Goal: Task Accomplishment & Management: Use online tool/utility

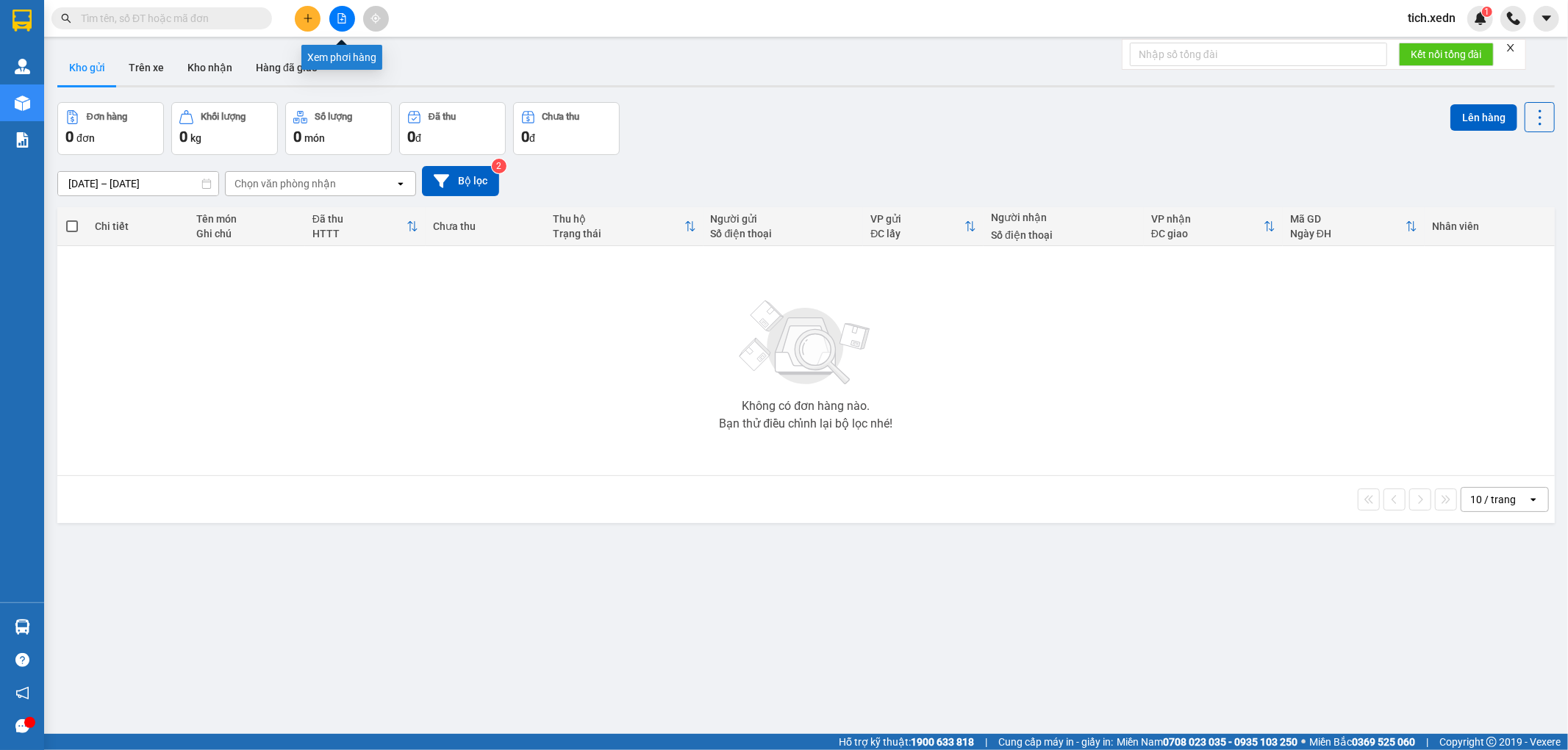
click at [335, 12] on button at bounding box center [342, 18] width 26 height 26
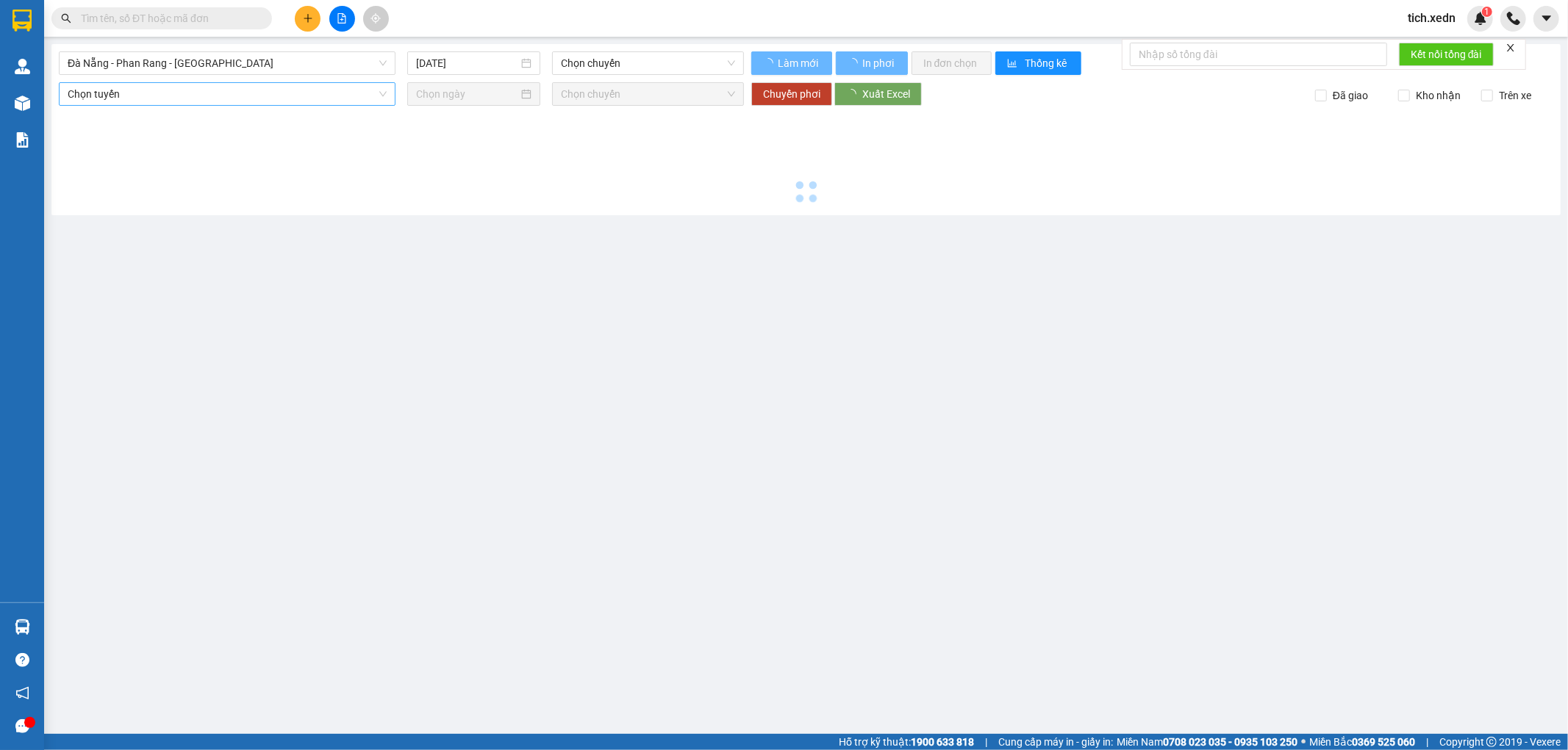
click at [238, 61] on span "Đà Nẵng - Phan Rang - [GEOGRAPHIC_DATA]" at bounding box center [227, 63] width 319 height 22
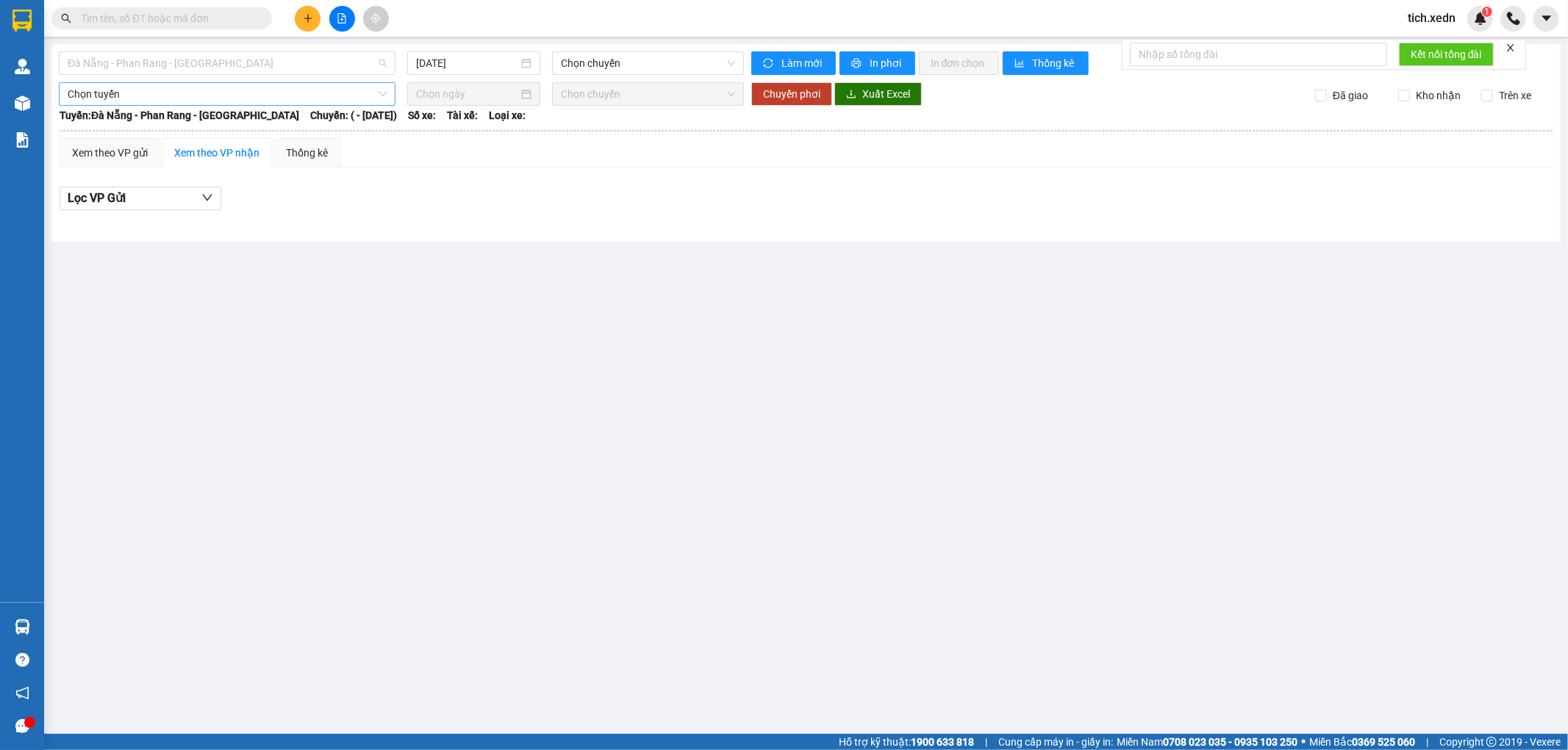
type input "[DATE]"
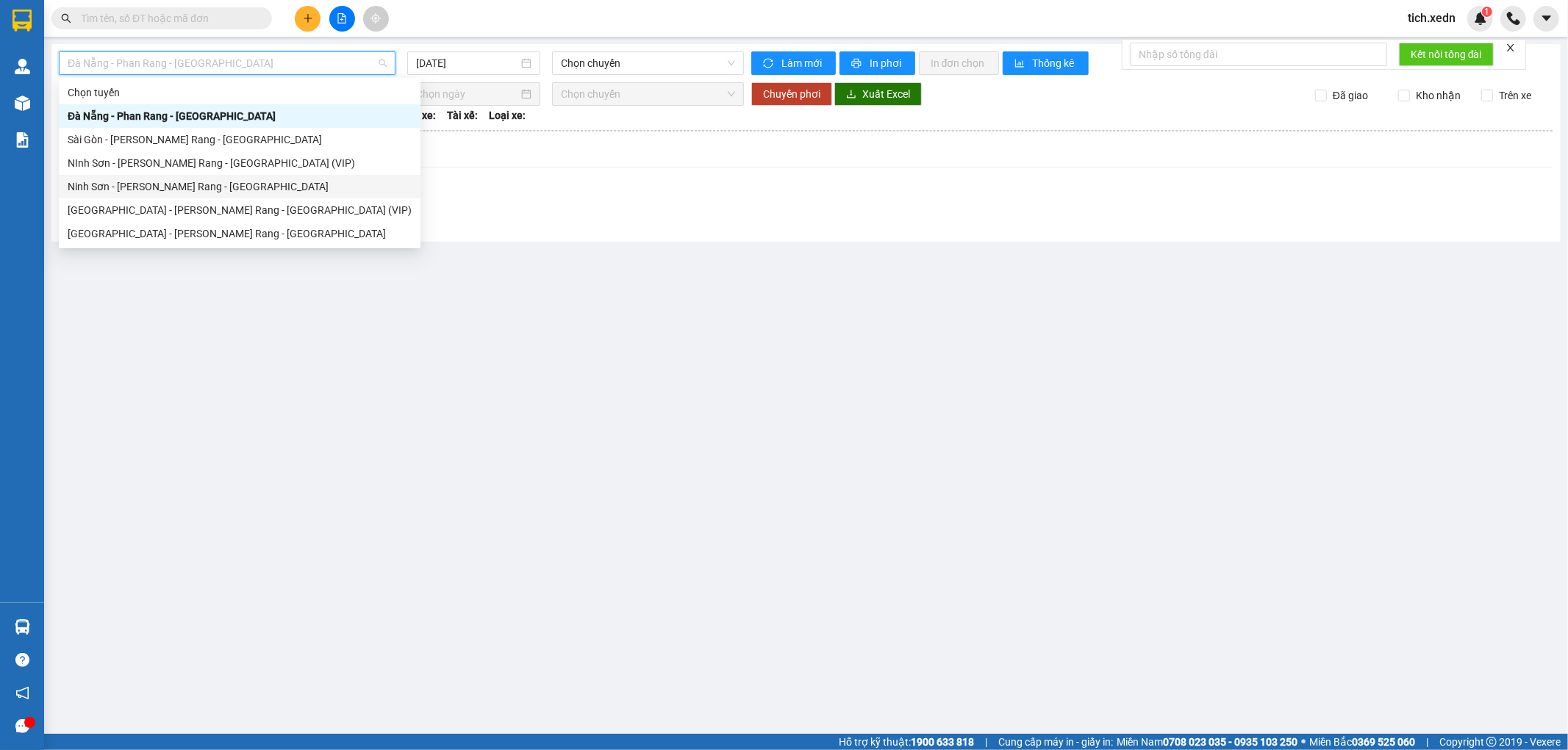
click at [138, 194] on div "Ninh Sơn - [PERSON_NAME] Rang - [GEOGRAPHIC_DATA]" at bounding box center [239, 186] width 344 height 16
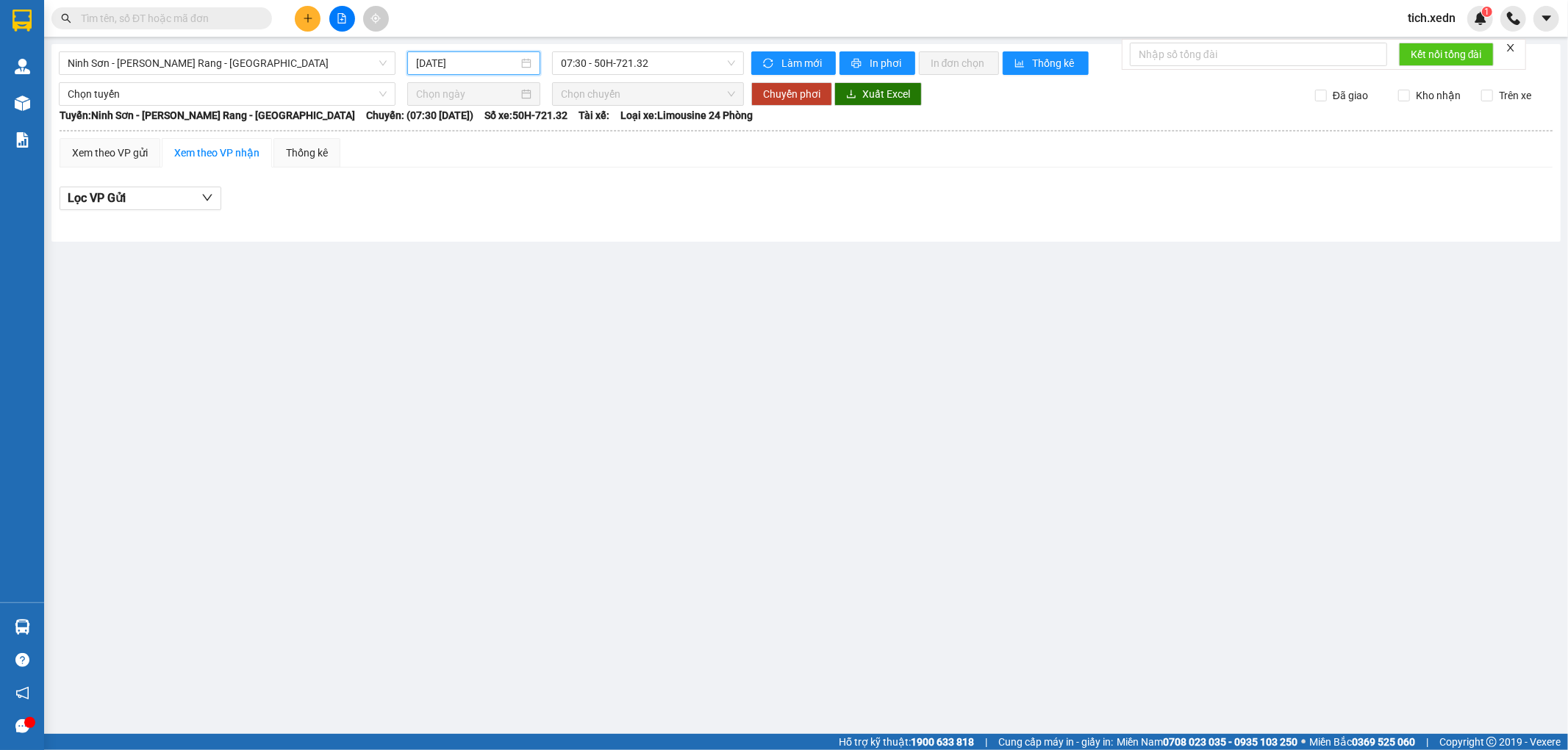
click at [464, 67] on input "[DATE]" at bounding box center [467, 63] width 103 height 16
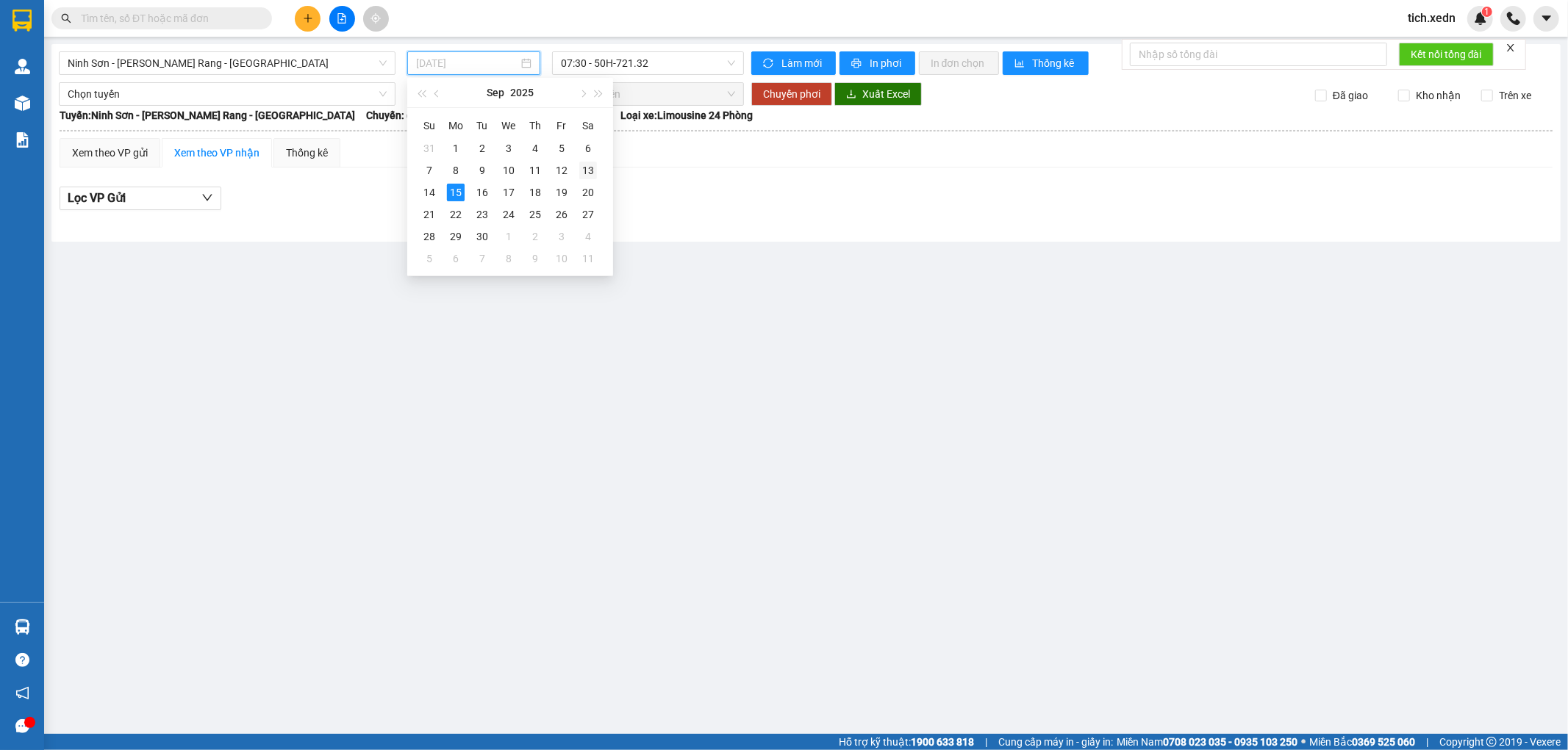
click at [582, 173] on div "13" at bounding box center [587, 170] width 18 height 18
type input "[DATE]"
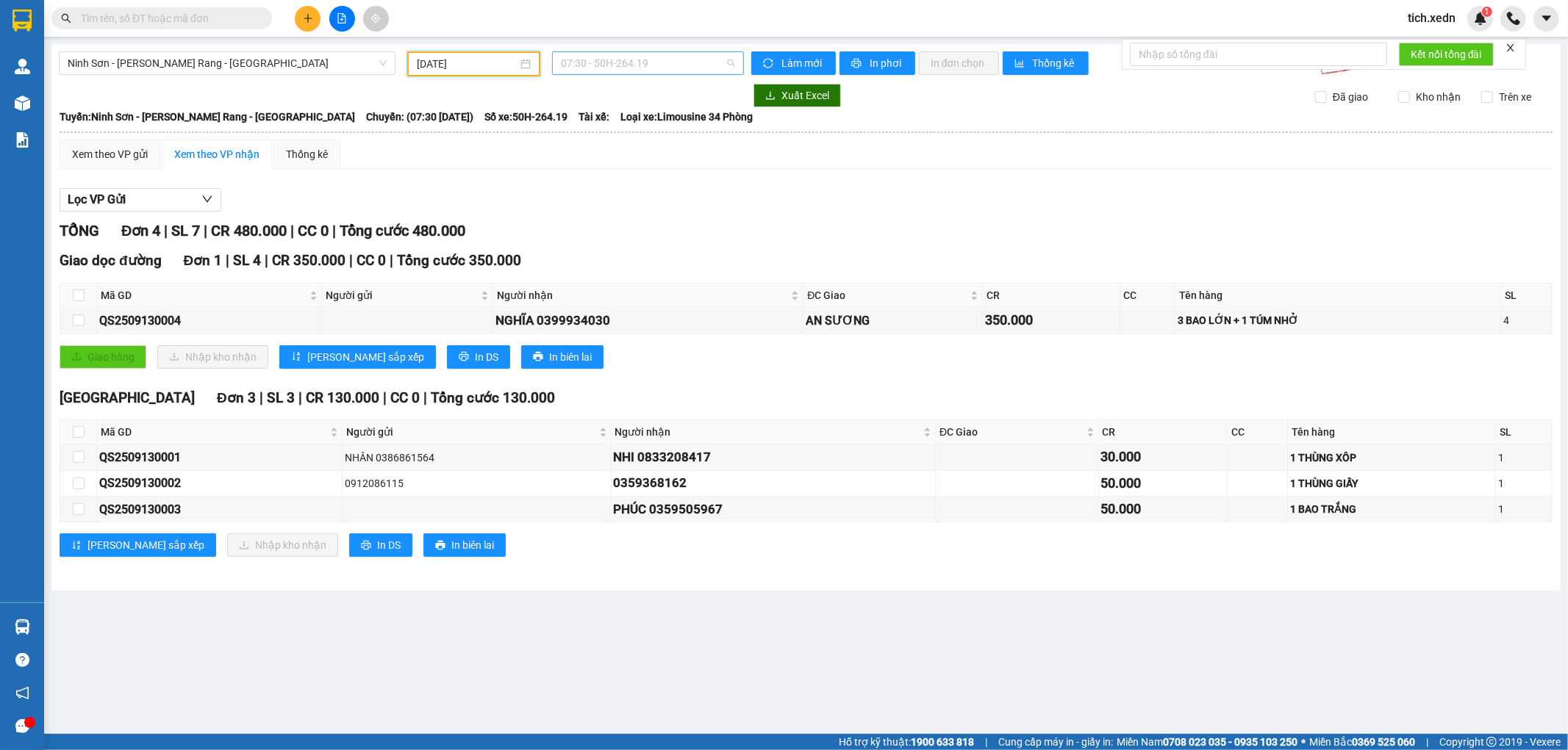
click at [634, 62] on span "07:30 - 50H-264.19" at bounding box center [648, 63] width 173 height 22
click at [630, 135] on div "20:00 - 50H-721.32" at bounding box center [618, 139] width 114 height 16
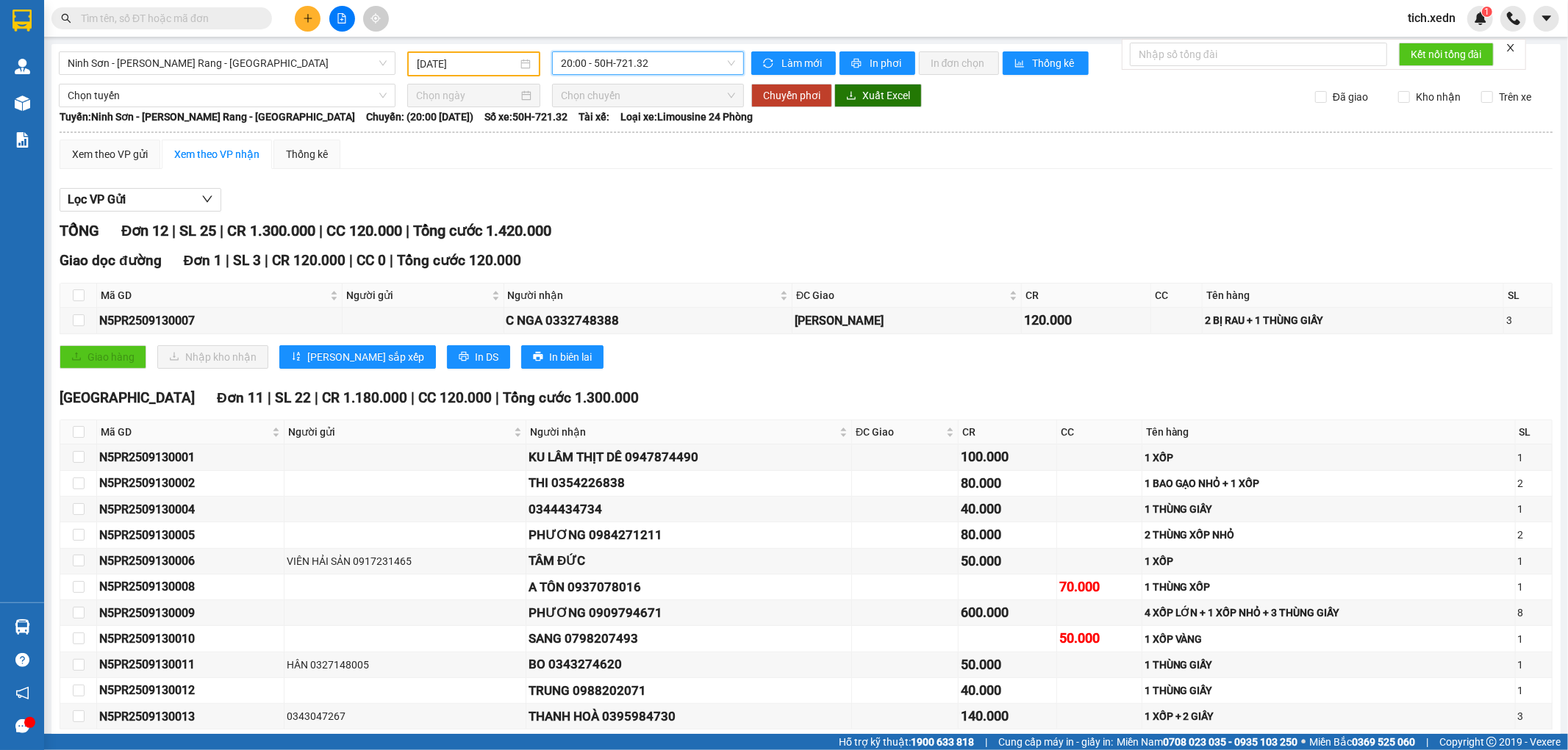
click at [639, 61] on span "20:00 - 50H-721.32" at bounding box center [648, 63] width 173 height 22
click at [608, 184] on div "21:00 - 50H-945.14" at bounding box center [614, 186] width 114 height 16
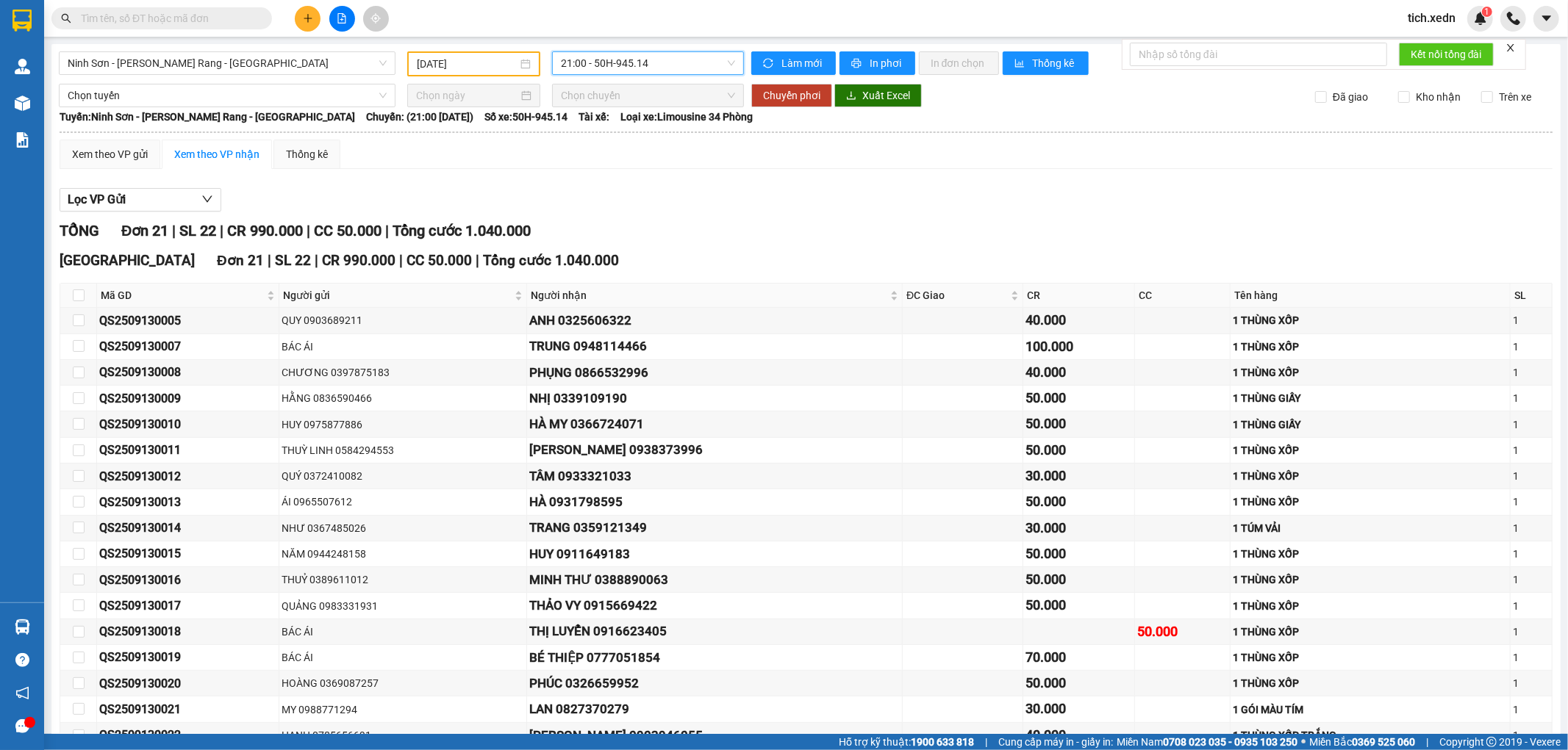
click at [614, 66] on span "21:00 - 50H-945.14" at bounding box center [648, 63] width 173 height 22
click at [751, 161] on div "Xem theo VP gửi Xem theo VP nhận Thống kê" at bounding box center [806, 154] width 1493 height 29
